Goal: Information Seeking & Learning: Learn about a topic

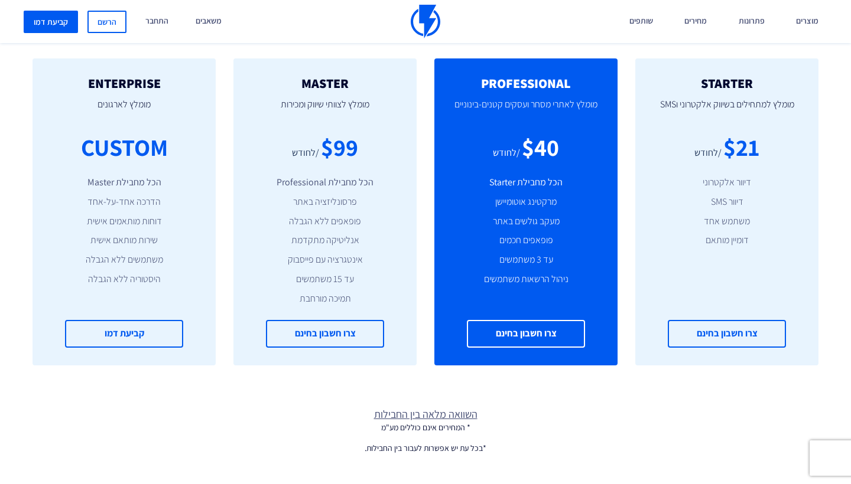
scroll to position [233, 0]
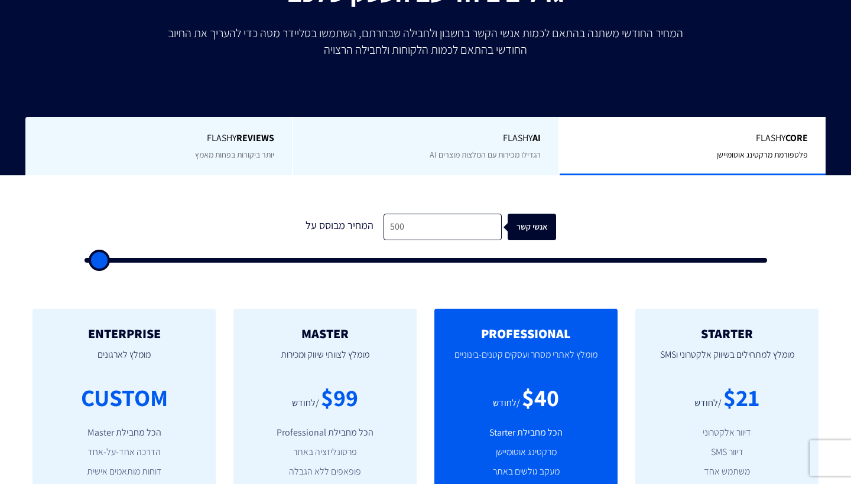
type input "1,500"
type input "1500"
type input "2,000"
type input "2000"
type input "2,500"
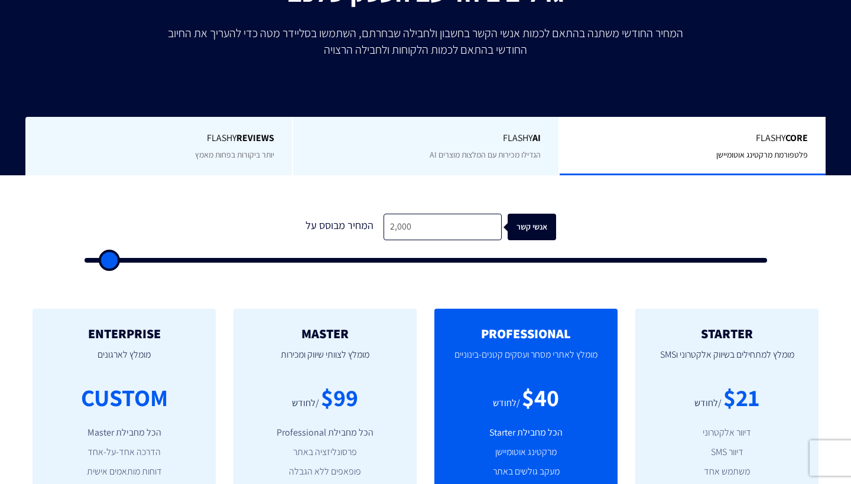
type input "2500"
type input "3,000"
type input "3000"
type input "3,500"
type input "3500"
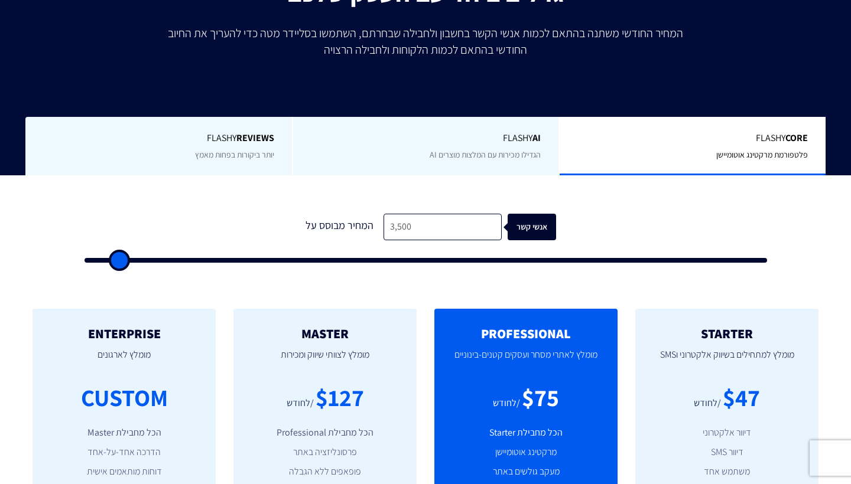
type input "4,000"
type input "4000"
type input "4,500"
type input "4500"
type input "5,000"
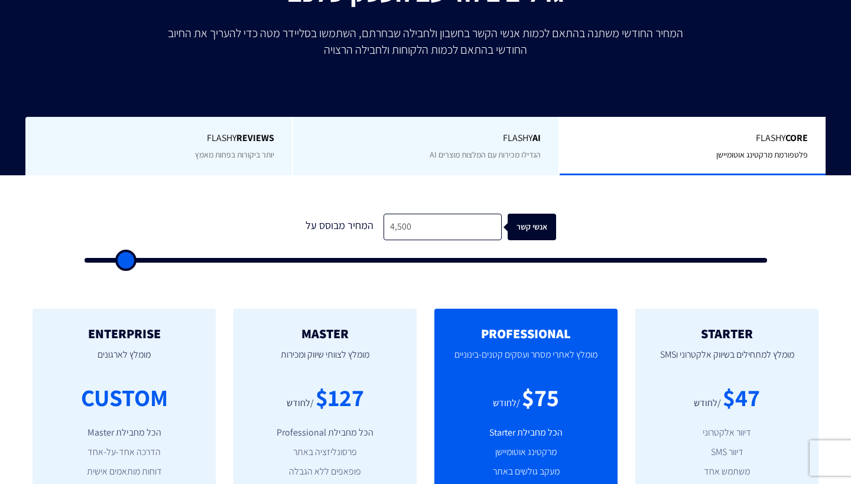
type input "5000"
type input "5,500"
type input "5500"
type input "6,000"
type input "6000"
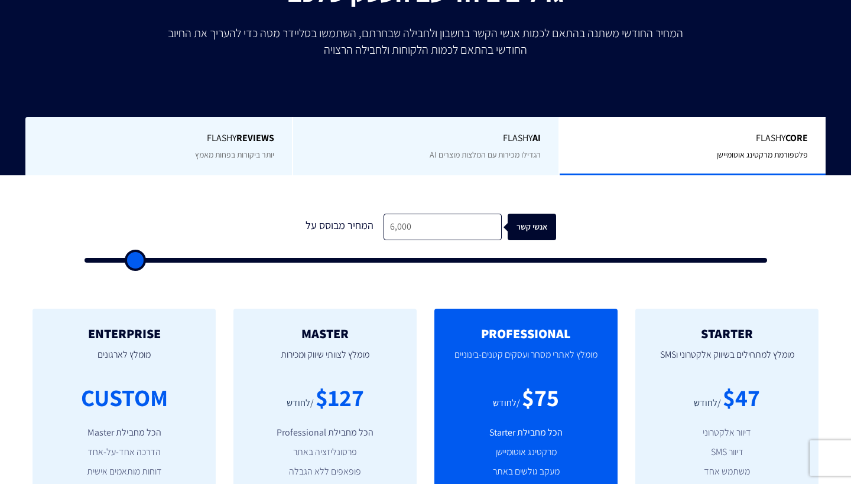
type input "6,500"
type input "6500"
type input "7,000"
type input "7000"
type input "7,500"
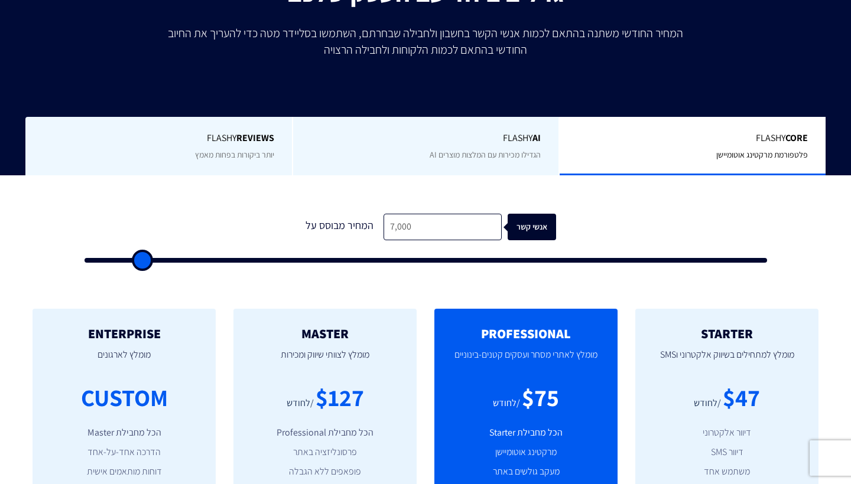
type input "7500"
type input "8,000"
type input "8000"
type input "8,500"
type input "8500"
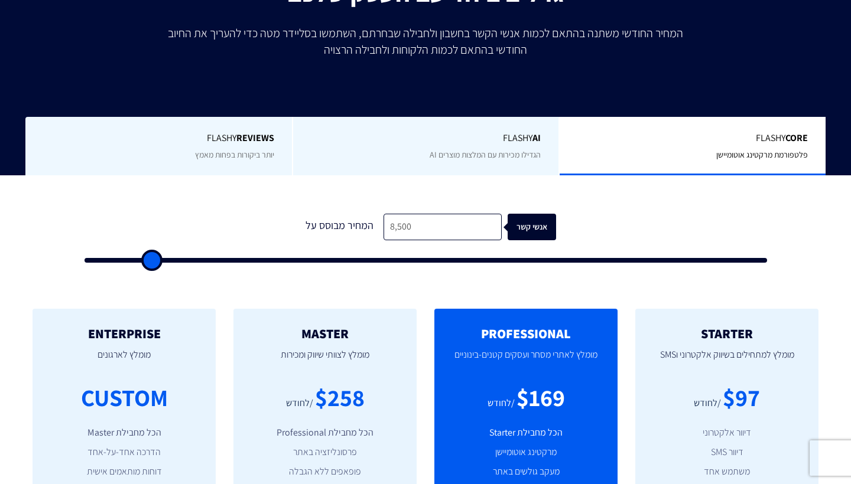
type input "8,000"
type input "8000"
type input "7,500"
type input "7500"
type input "7,000"
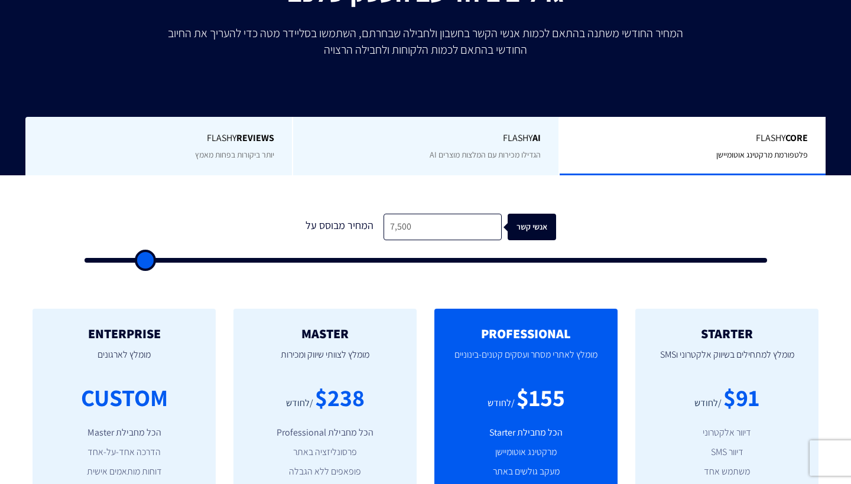
type input "7000"
type input "6,500"
type input "6500"
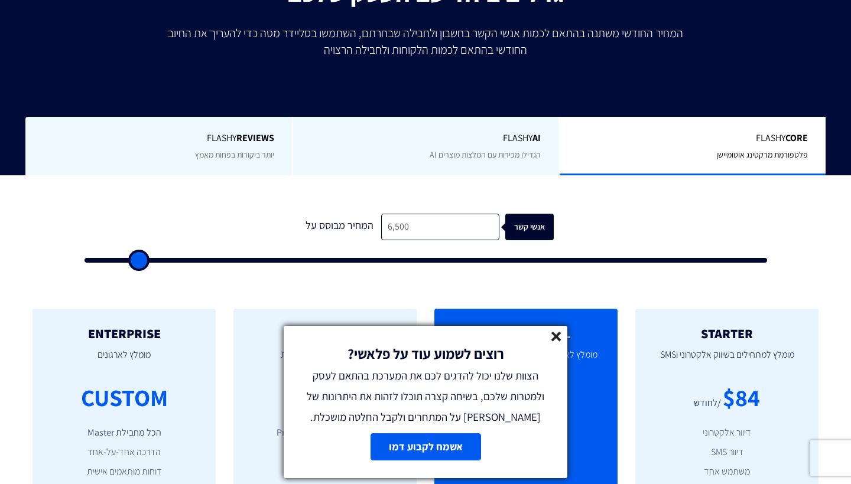
type input "6,000"
type input "6000"
type input "5,500"
drag, startPoint x: 103, startPoint y: 261, endPoint x: 131, endPoint y: 260, distance: 27.2
type input "5500"
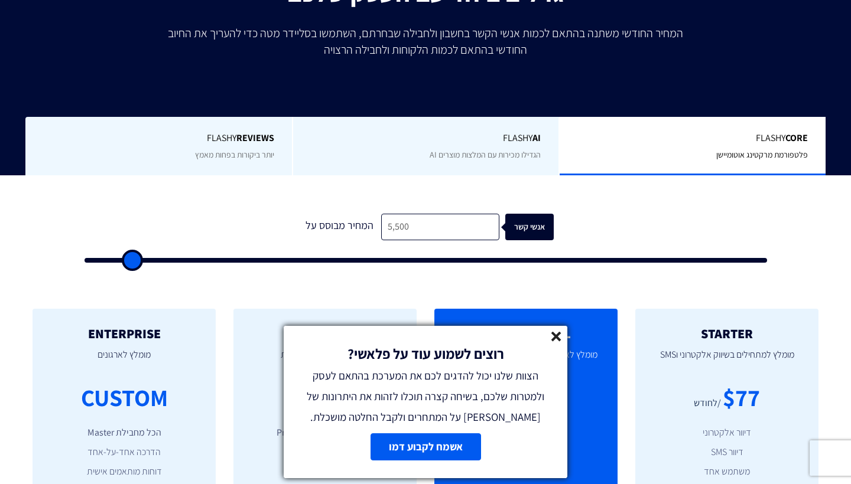
click at [131, 260] on input "range" at bounding box center [425, 260] width 682 height 5
click at [559, 336] on icon at bounding box center [556, 337] width 10 height 10
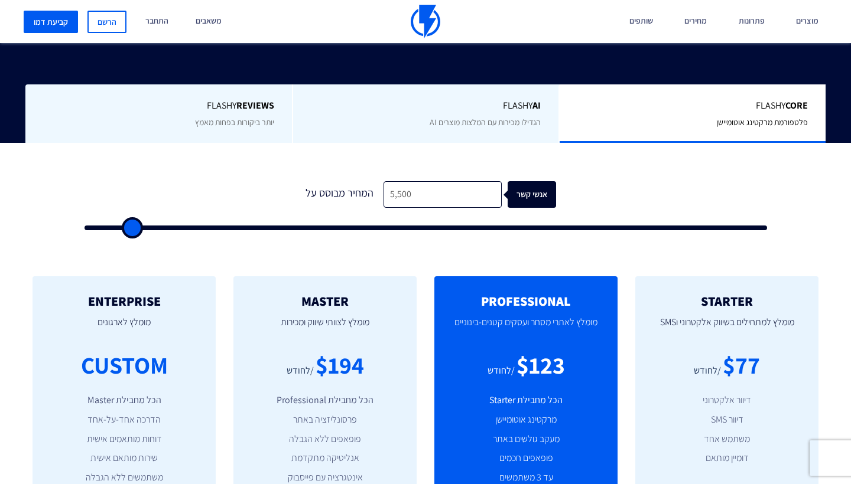
scroll to position [267, 0]
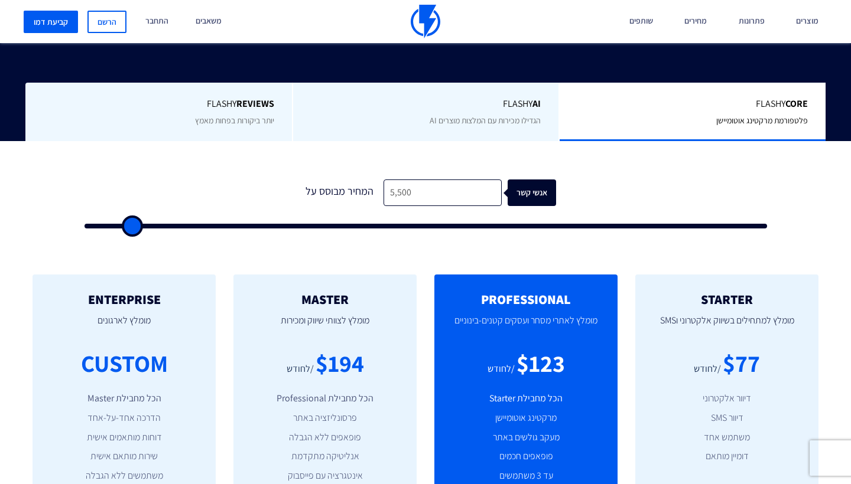
type input "5,000"
type input "5000"
type input "4,500"
type input "4500"
type input "4,000"
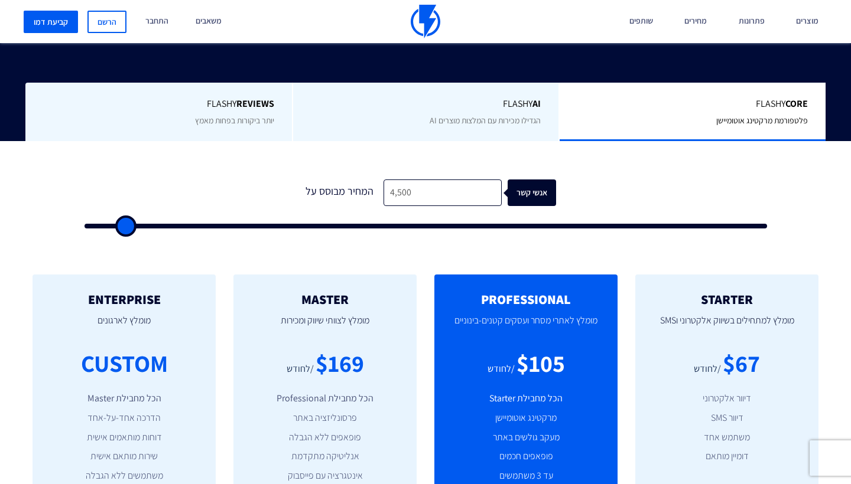
type input "4000"
type input "3,500"
type input "3500"
type input "3,000"
drag, startPoint x: 132, startPoint y: 223, endPoint x: 116, endPoint y: 225, distance: 16.6
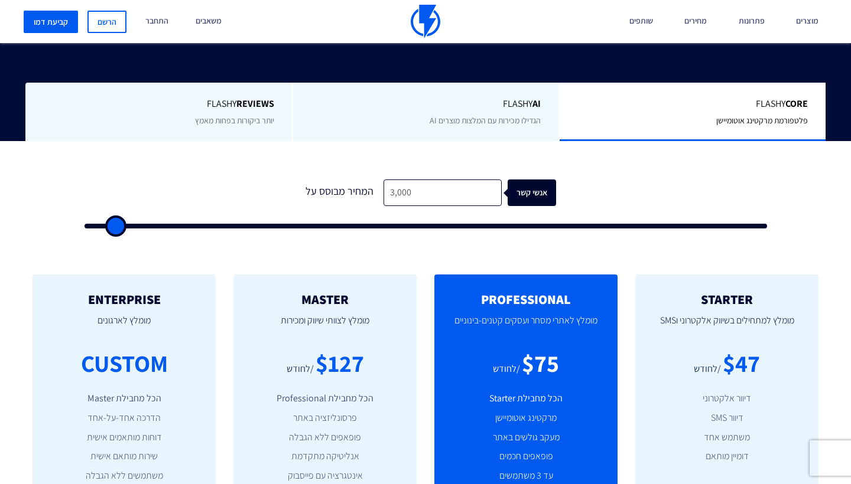
type input "3000"
click at [116, 225] on input "range" at bounding box center [425, 226] width 682 height 5
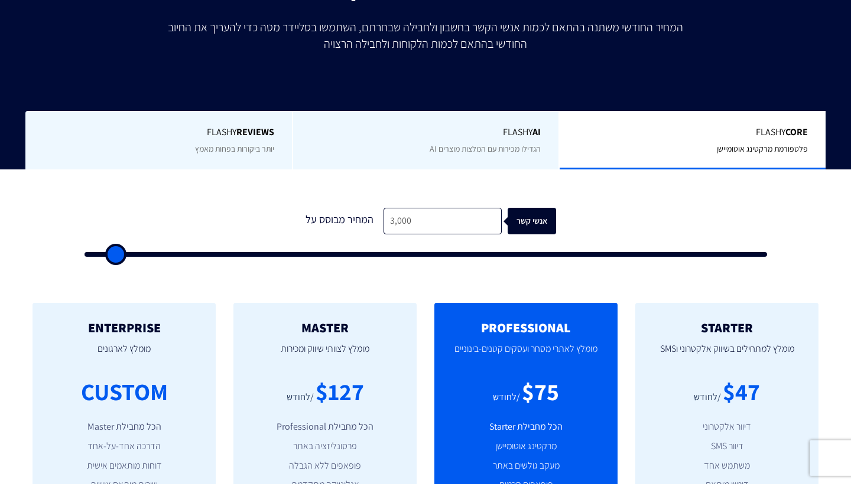
scroll to position [240, 0]
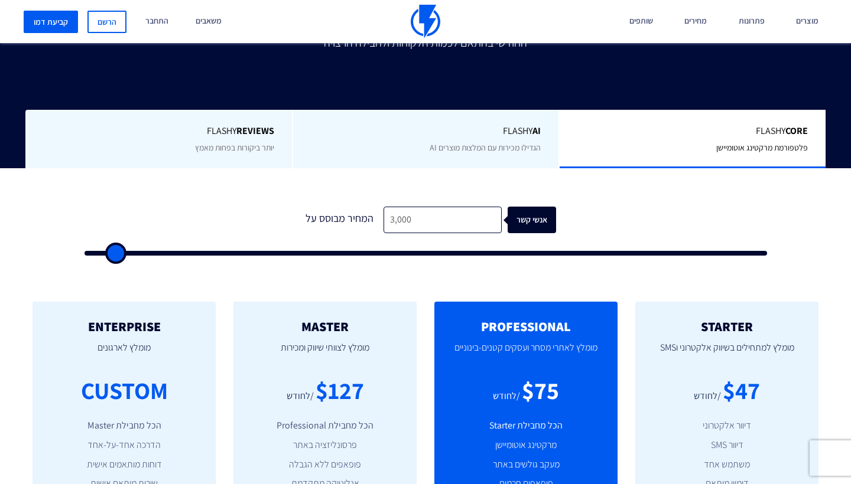
type input "4,500"
type input "4500"
type input "5,000"
type input "5000"
type input "5,500"
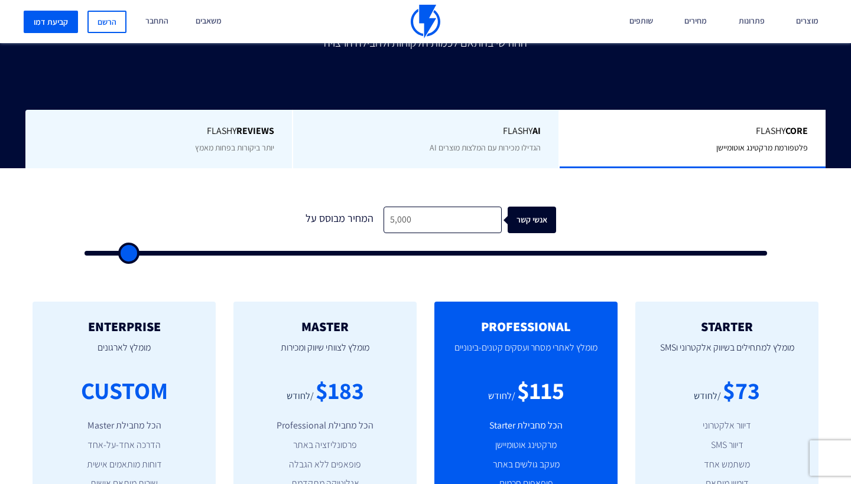
type input "5500"
type input "5,000"
drag, startPoint x: 123, startPoint y: 250, endPoint x: 129, endPoint y: 251, distance: 5.9
type input "5000"
click at [129, 251] on input "range" at bounding box center [425, 253] width 682 height 5
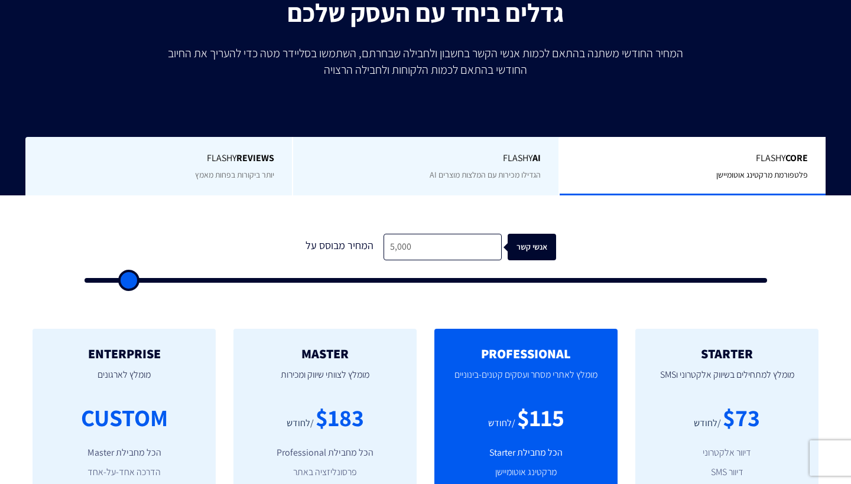
scroll to position [225, 0]
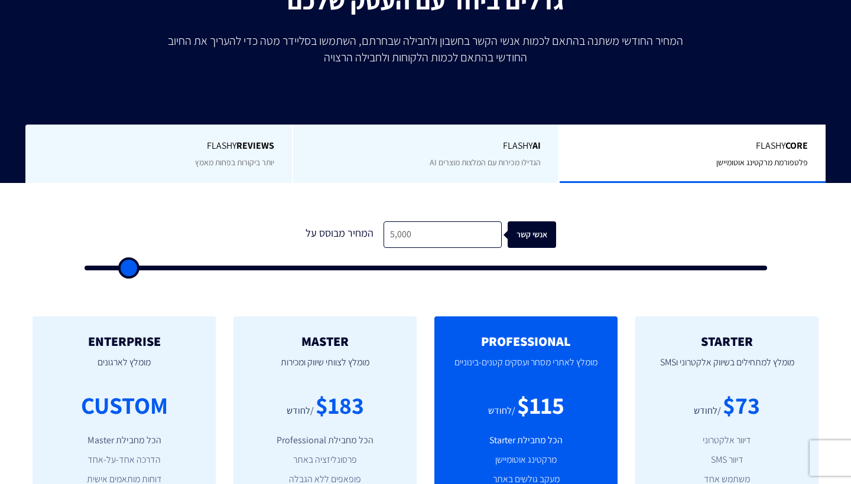
click at [523, 159] on span "הגדילו מכירות עם המלצות מוצרים AI" at bounding box center [484, 162] width 111 height 11
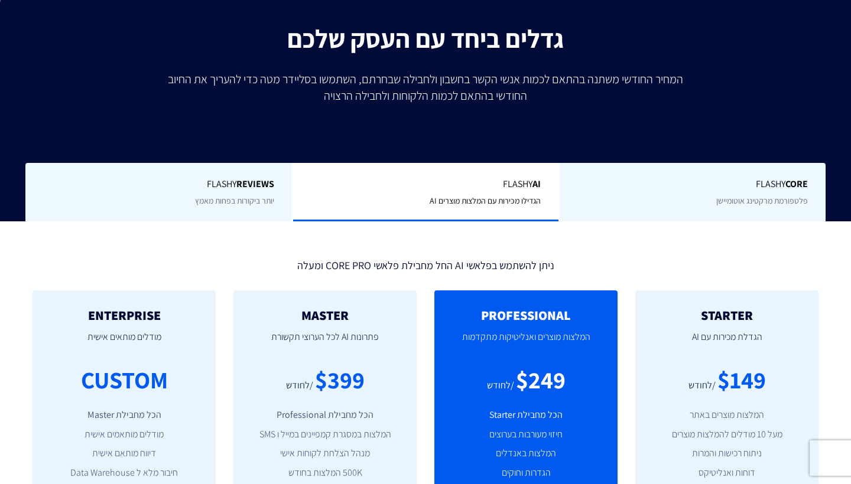
scroll to position [164, 0]
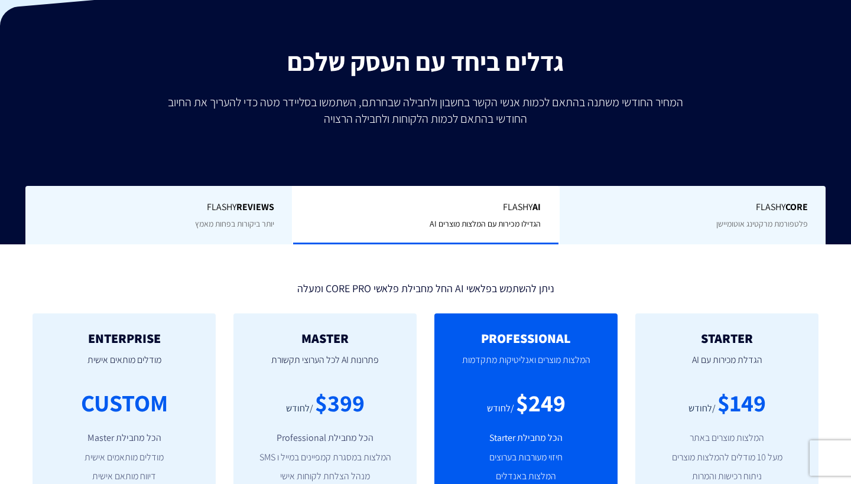
click at [221, 211] on span "Flashy REVIEWS" at bounding box center [158, 208] width 231 height 14
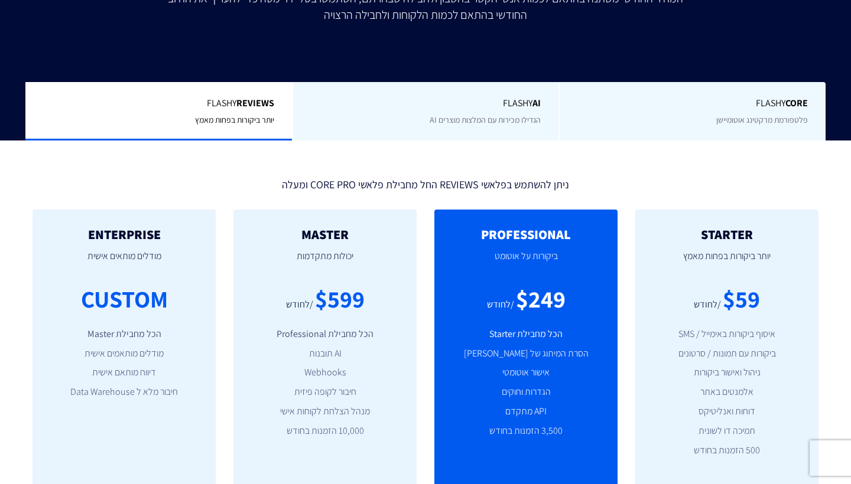
scroll to position [227, 0]
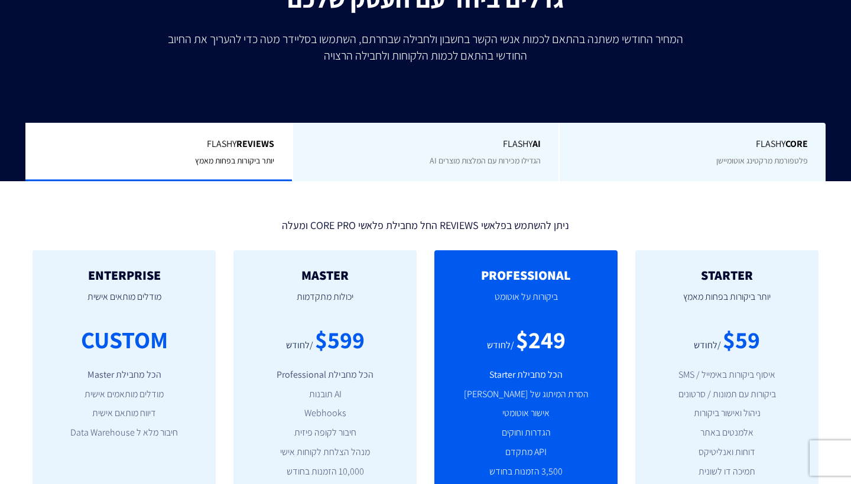
click at [695, 123] on div "Flashy Core פלטפורמת מרקטינג אוטומיישן" at bounding box center [691, 152] width 266 height 58
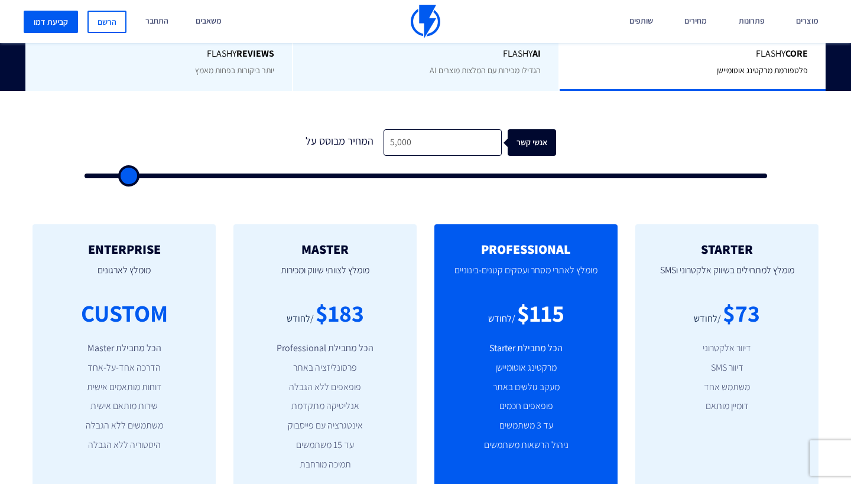
scroll to position [316, 0]
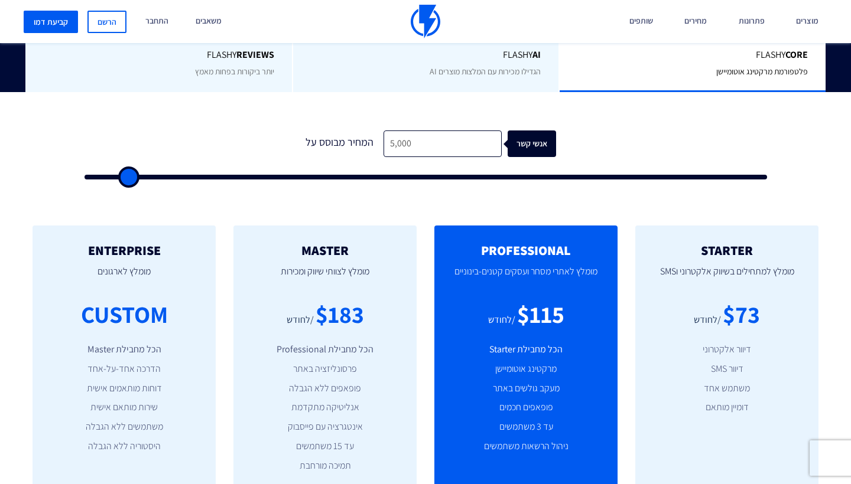
type input "6,000"
type input "6000"
type input "5,500"
type input "5500"
type input "5,000"
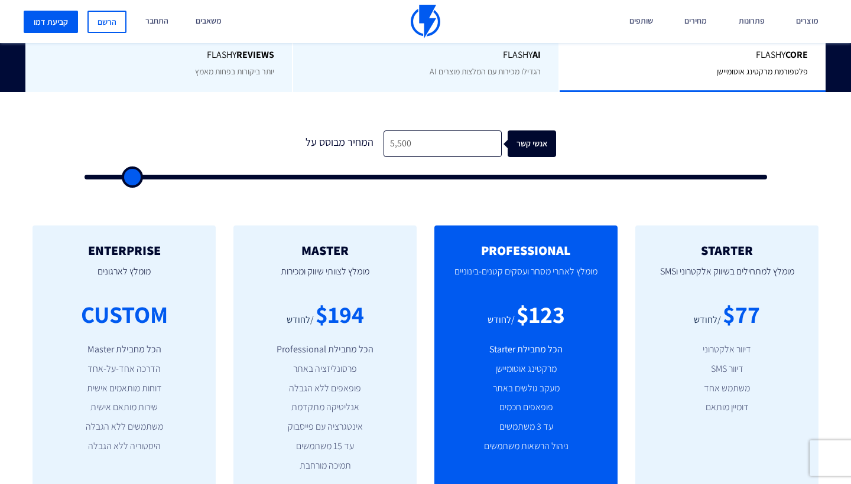
type input "5000"
type input "4,500"
type input "4500"
type input "4,000"
type input "4000"
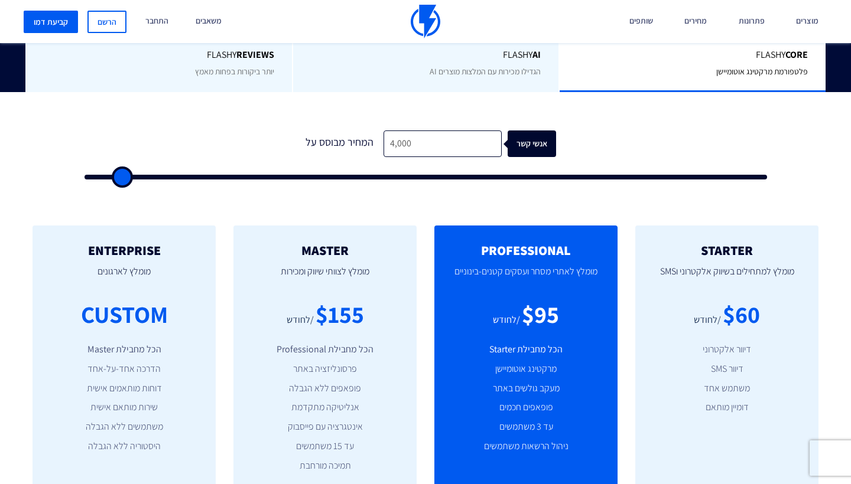
type input "3,500"
type input "3500"
type input "3,000"
type input "3000"
type input "3,500"
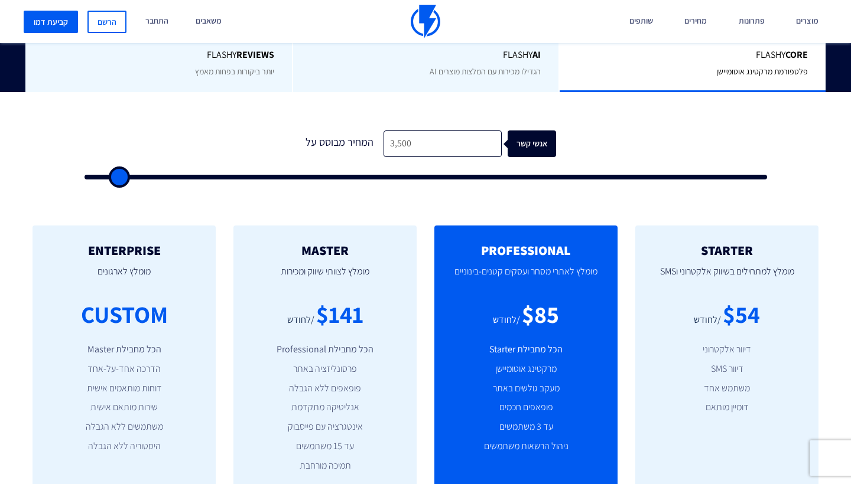
drag, startPoint x: 133, startPoint y: 178, endPoint x: 119, endPoint y: 178, distance: 13.6
type input "3500"
click at [119, 178] on input "range" at bounding box center [425, 177] width 682 height 5
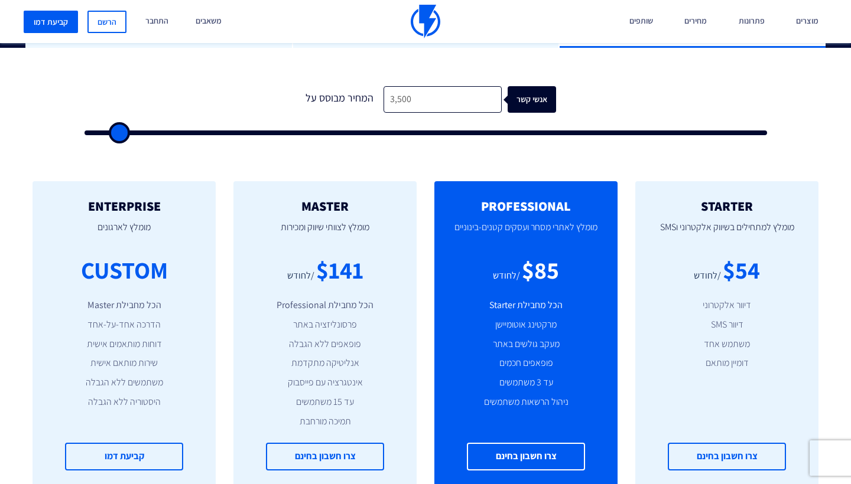
scroll to position [352, 0]
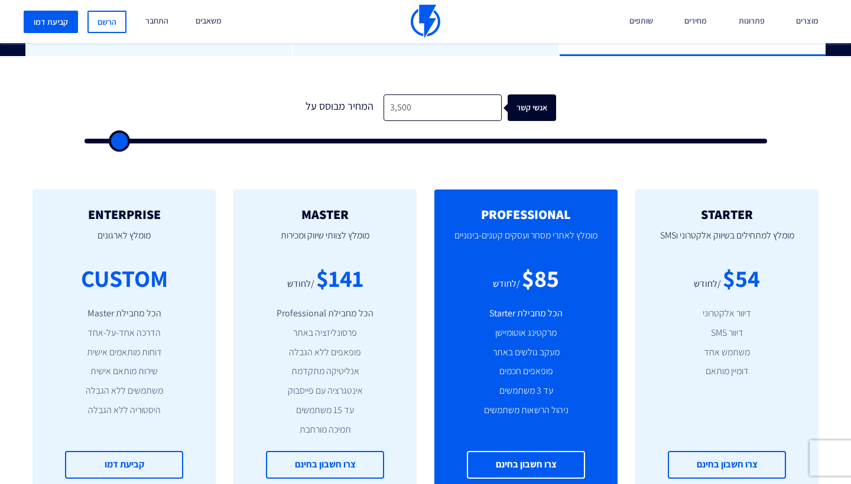
type input "4,500"
type input "4500"
type input "4,000"
type input "4000"
type input "3,500"
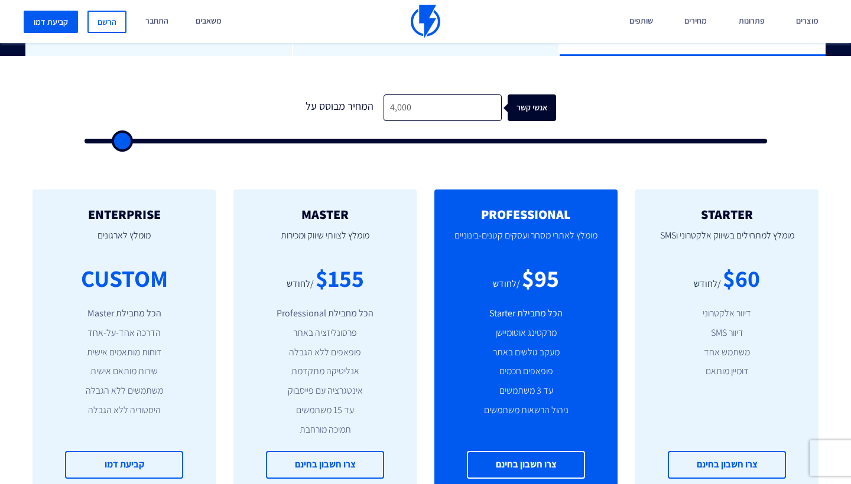
type input "3500"
type input "3,000"
type input "3000"
type input "2,500"
type input "2500"
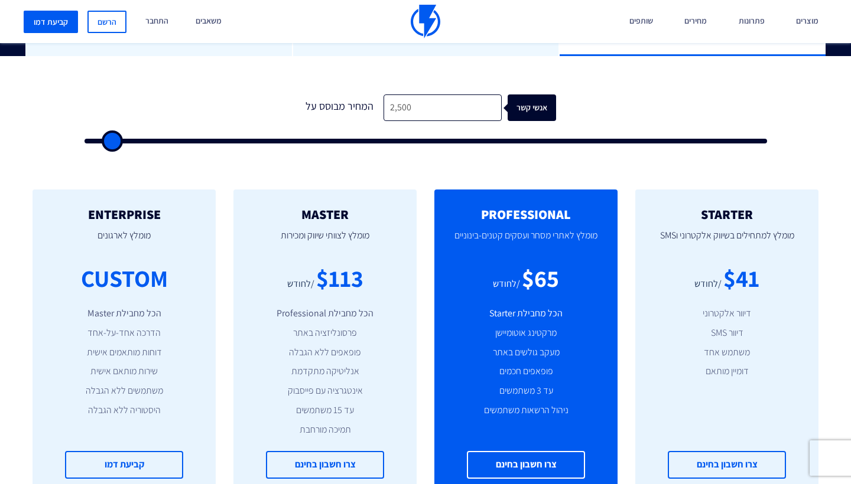
type input "2,000"
drag, startPoint x: 124, startPoint y: 138, endPoint x: 108, endPoint y: 141, distance: 16.2
type input "2000"
click at [108, 141] on input "range" at bounding box center [425, 141] width 682 height 5
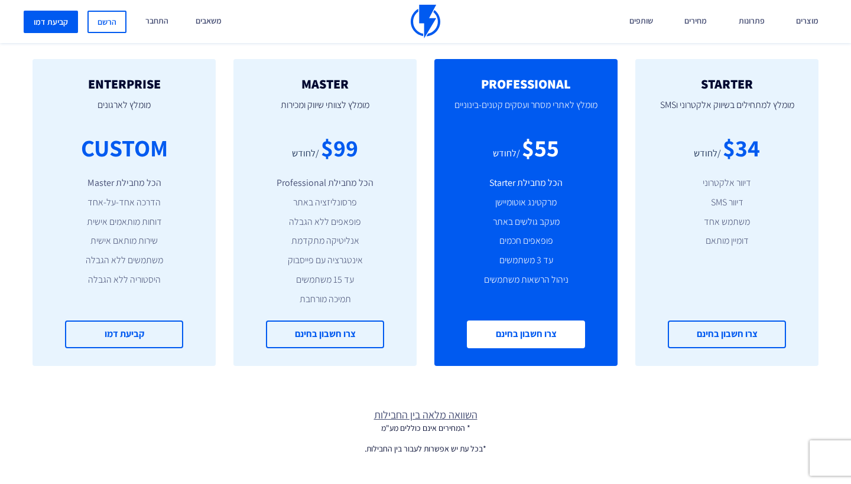
scroll to position [432, 0]
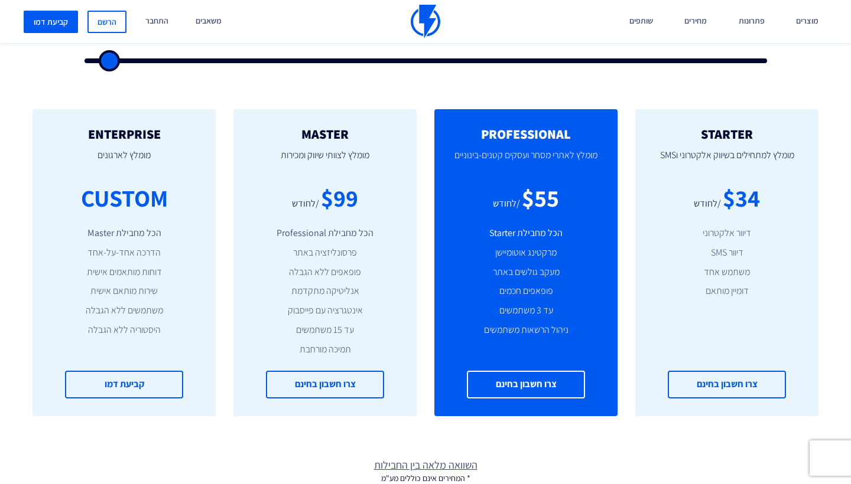
drag, startPoint x: 559, startPoint y: 206, endPoint x: 563, endPoint y: 195, distance: 12.0
click at [563, 195] on div "$55 /לחודש" at bounding box center [526, 198] width 148 height 34
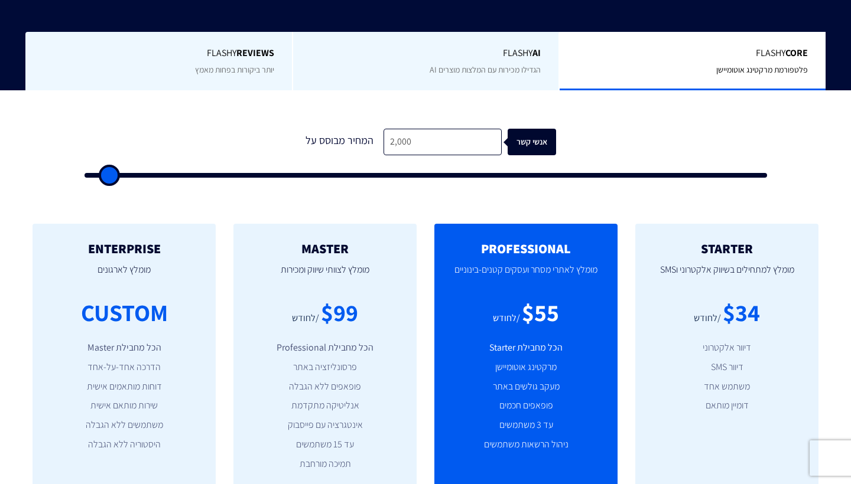
scroll to position [478, 0]
